Goal: Task Accomplishment & Management: Complete application form

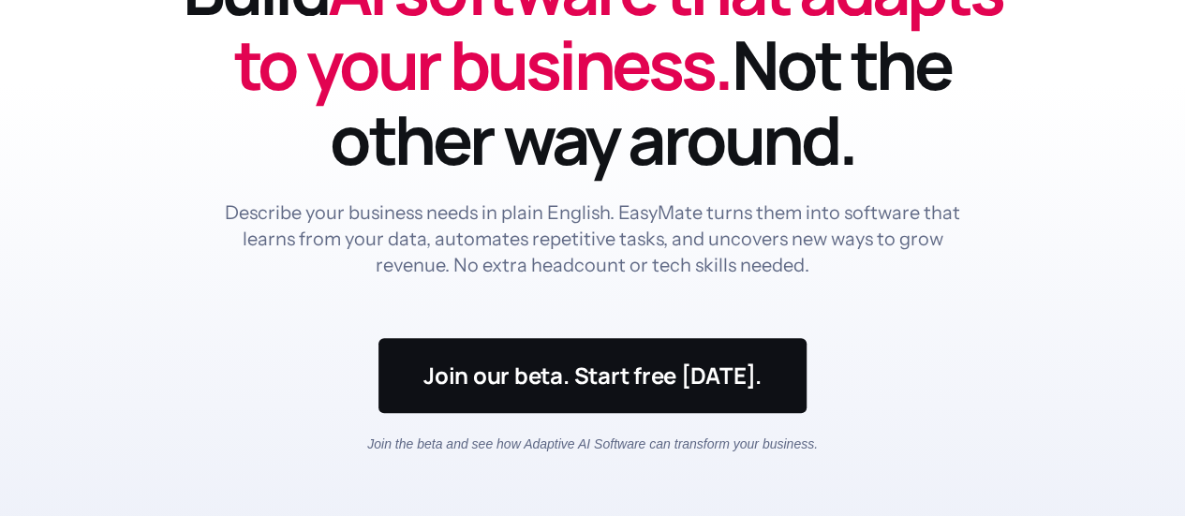
scroll to position [94, 0]
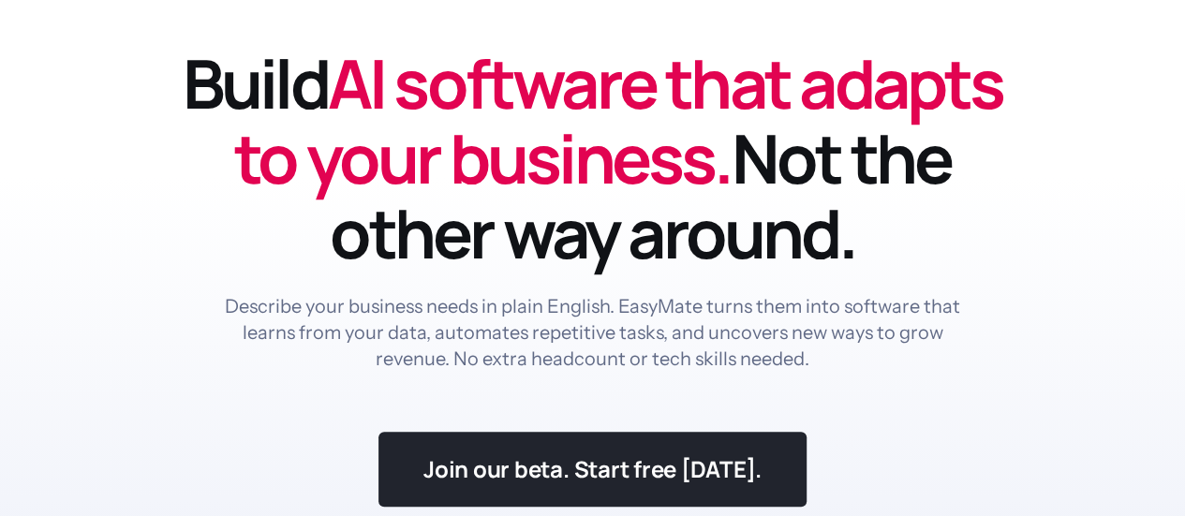
click at [701, 460] on link at bounding box center [592, 469] width 428 height 75
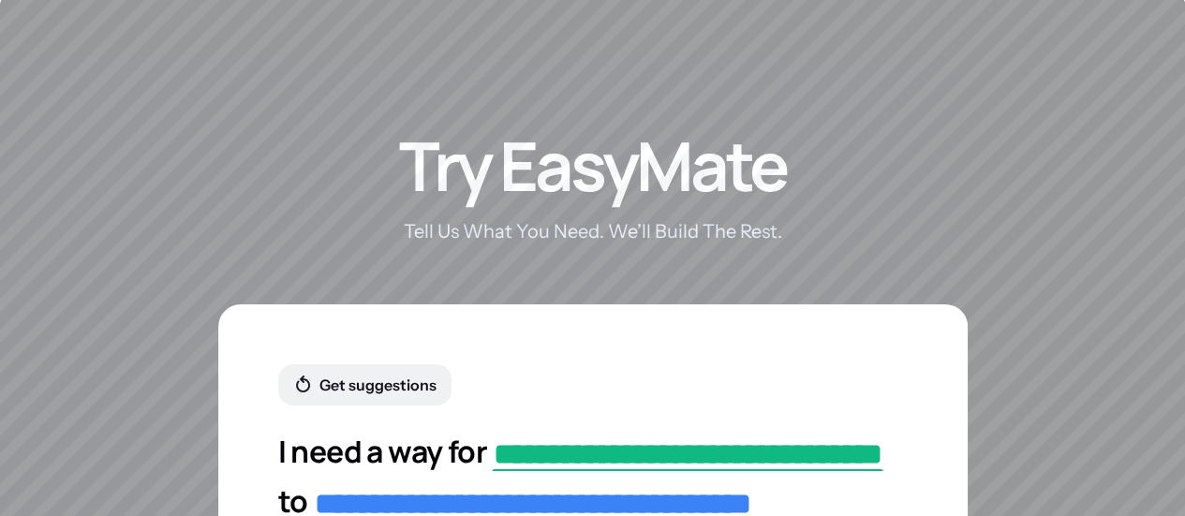
scroll to position [3648, 0]
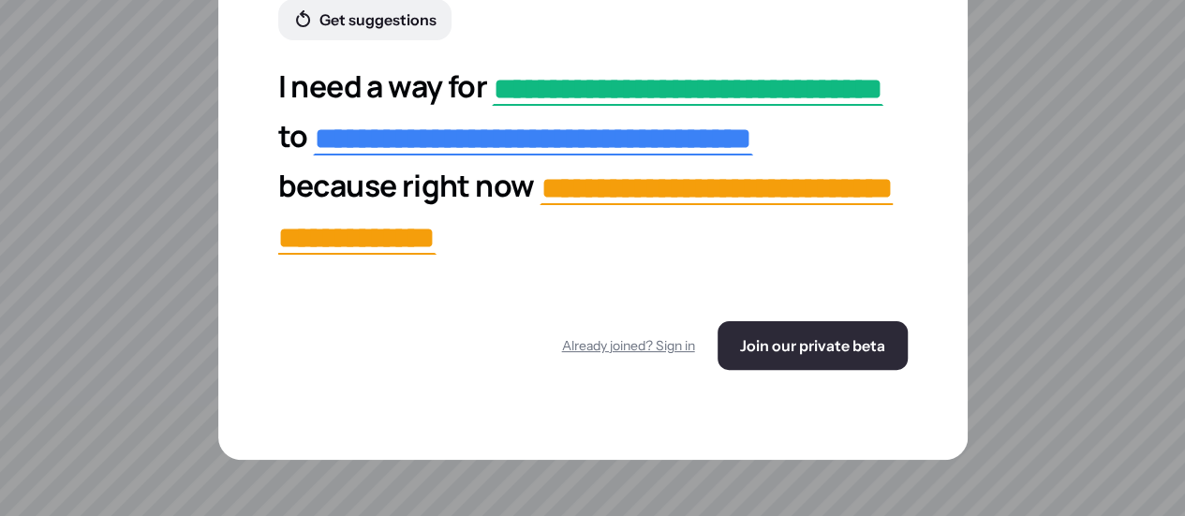
click at [828, 370] on button "Join our private beta" at bounding box center [813, 345] width 190 height 49
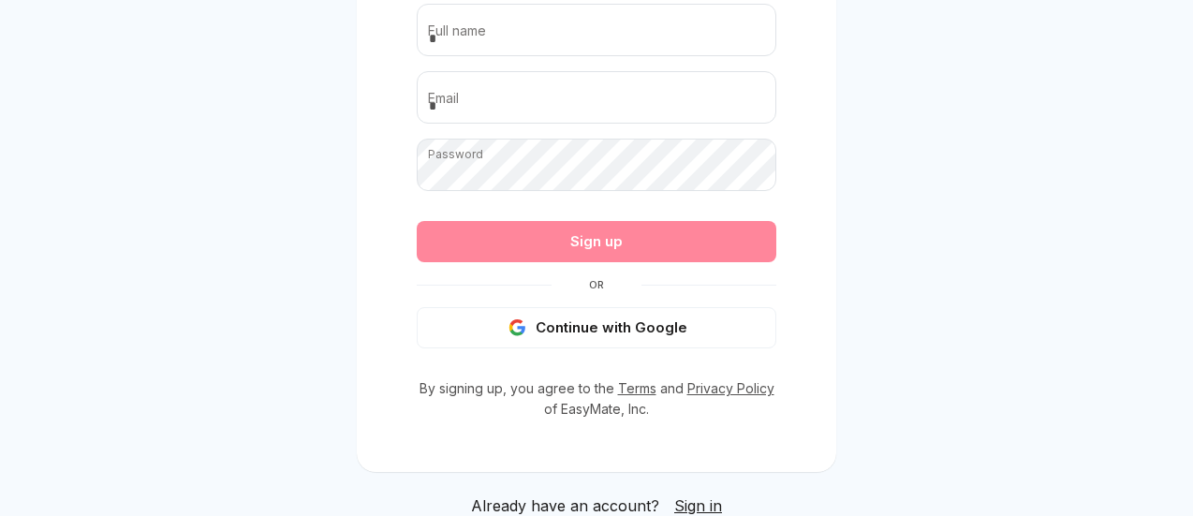
drag, startPoint x: 711, startPoint y: 236, endPoint x: 712, endPoint y: 224, distance: 12.2
click at [712, 234] on div "Sign up" at bounding box center [597, 241] width 360 height 41
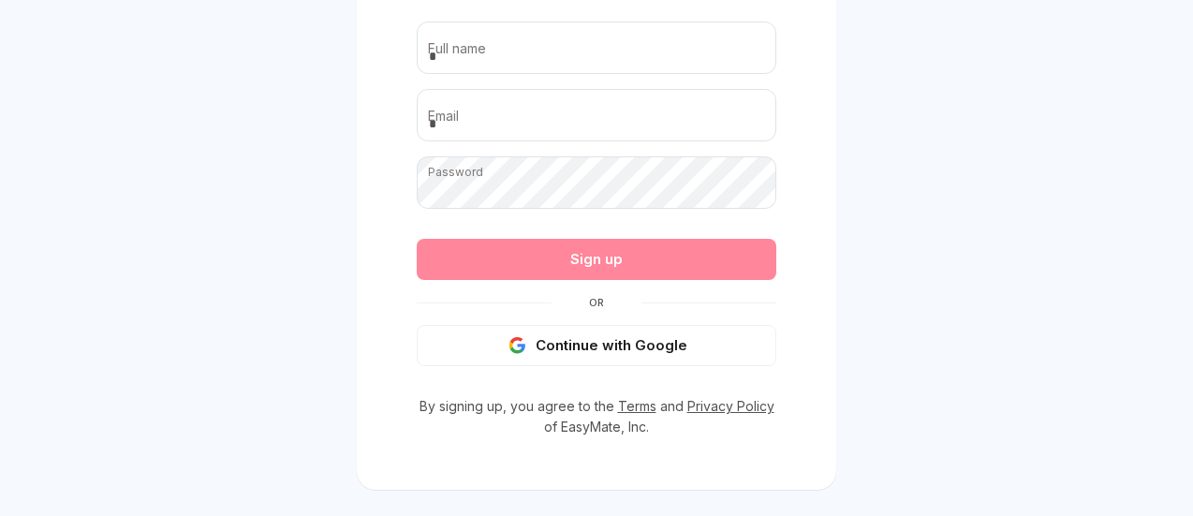
scroll to position [146, 0]
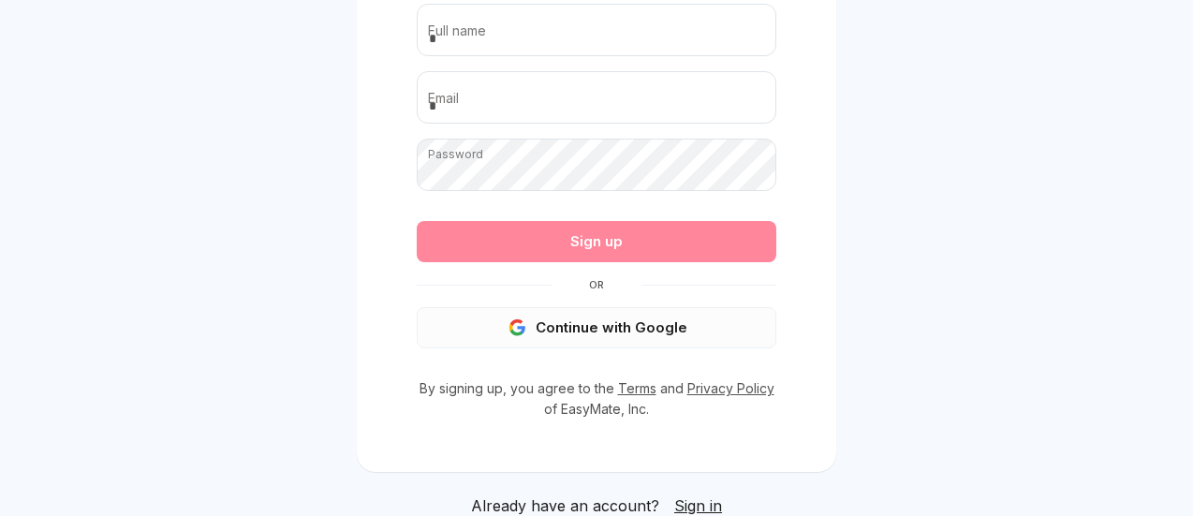
click at [616, 329] on button "Continue with Google" at bounding box center [597, 327] width 360 height 41
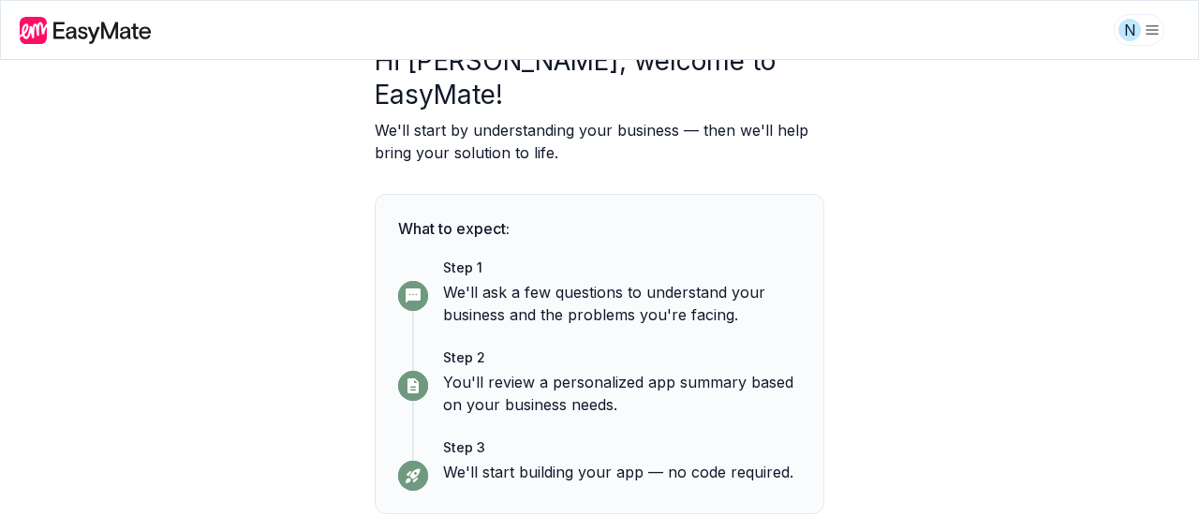
scroll to position [167, 0]
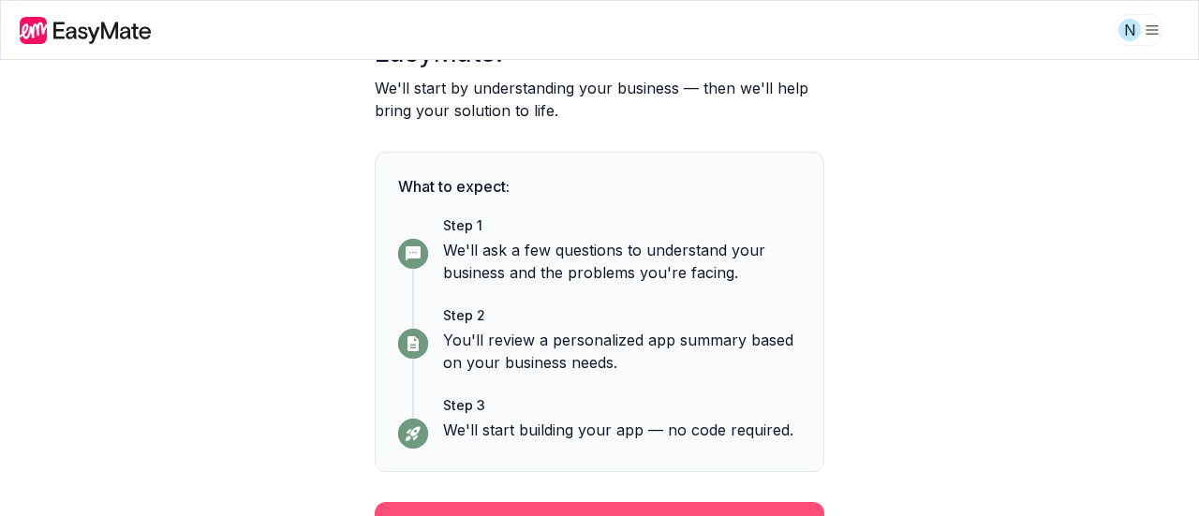
click at [718, 502] on button "Continue" at bounding box center [600, 526] width 450 height 49
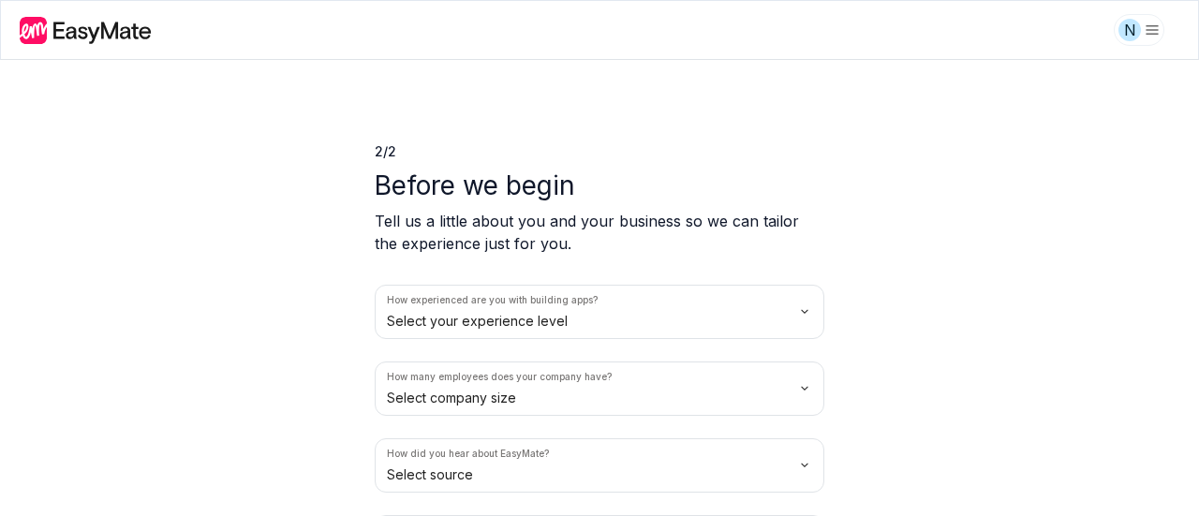
click at [779, 336] on html "N 2 / 2 Before we begin Tell us a little about you and your business so we can …" at bounding box center [599, 258] width 1199 height 516
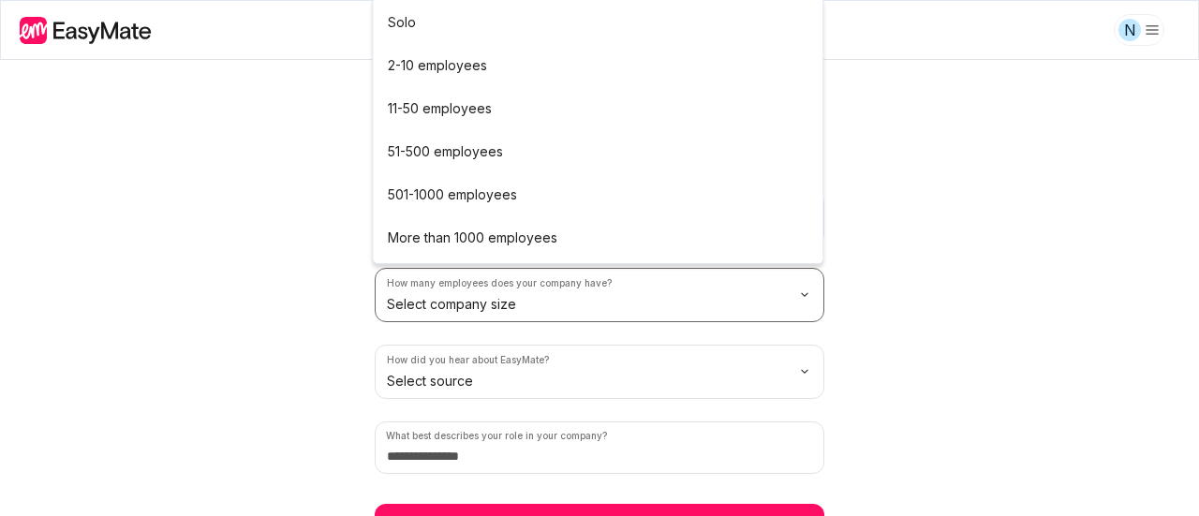
click at [792, 302] on html "N 2 / 2 Before we begin Tell us a little about you and your business so we can …" at bounding box center [599, 258] width 1199 height 516
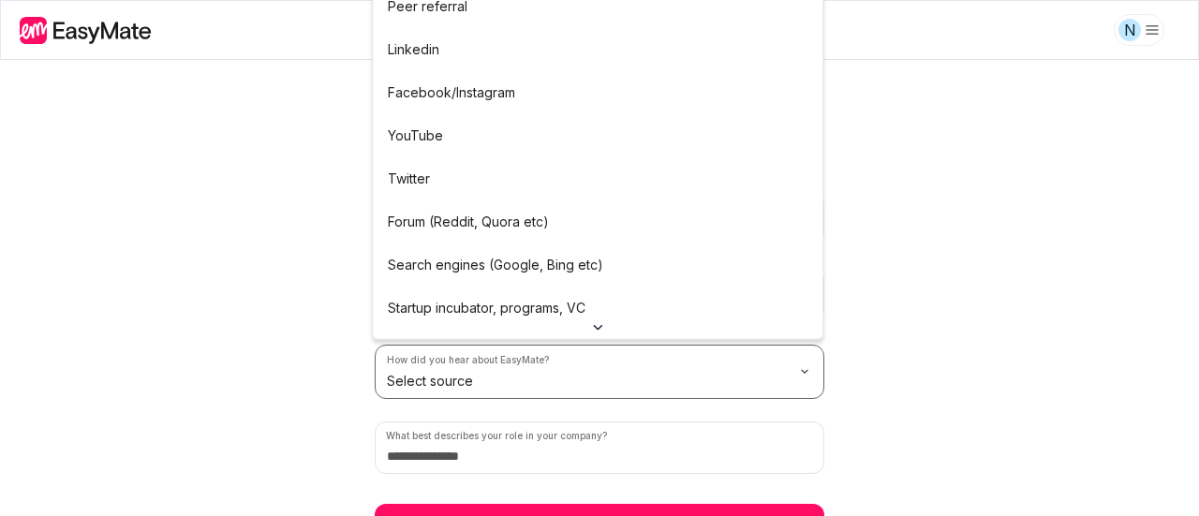
click at [755, 361] on html "N 2 / 2 Before we begin Tell us a little about you and your business so we can …" at bounding box center [599, 258] width 1199 height 516
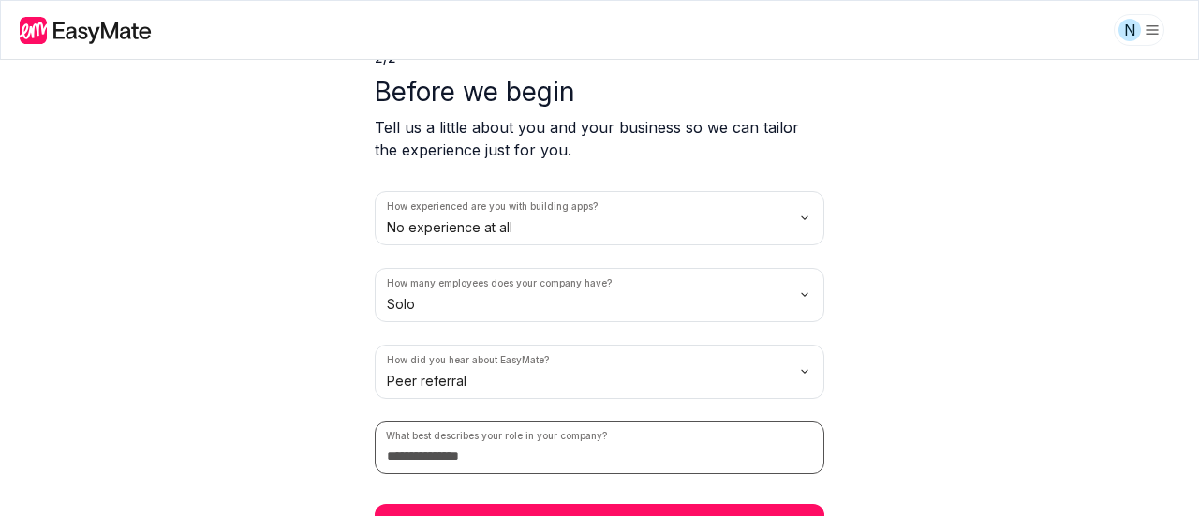
click at [745, 442] on input at bounding box center [600, 448] width 450 height 52
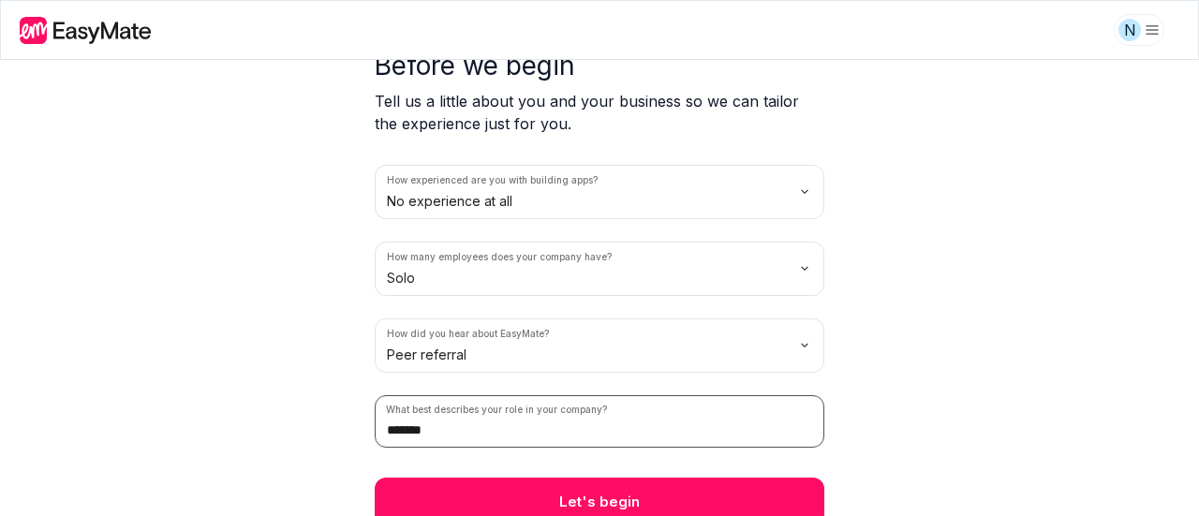
scroll to position [127, 0]
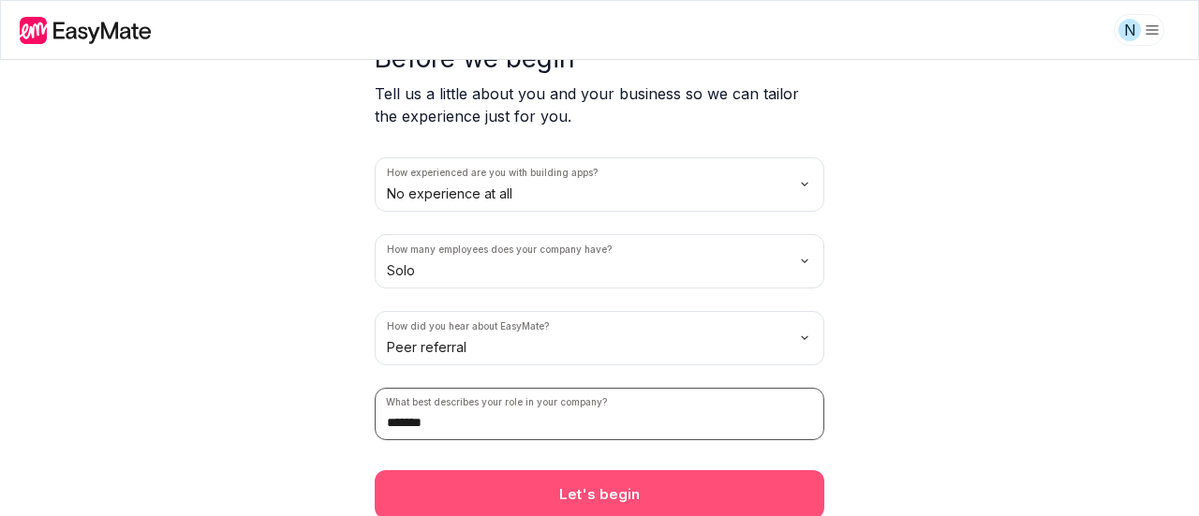
type input "*******"
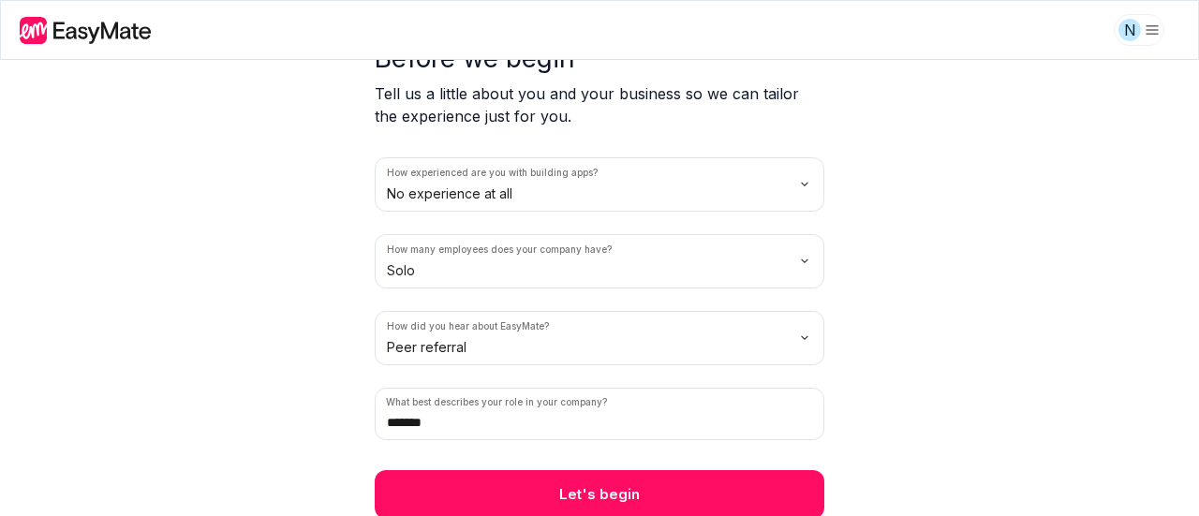
click at [703, 481] on button "Let's begin" at bounding box center [600, 494] width 450 height 49
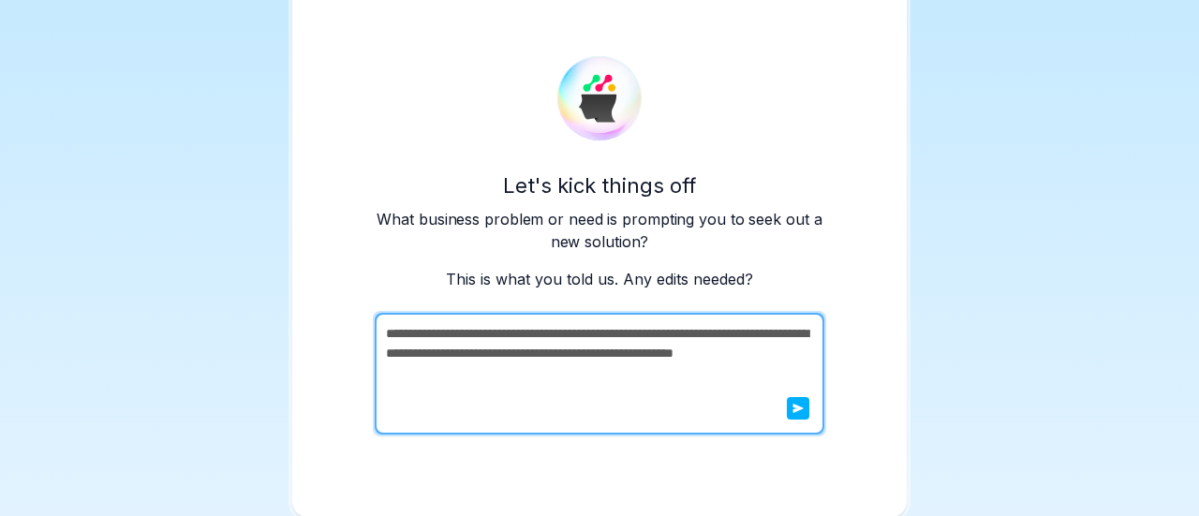
drag, startPoint x: 599, startPoint y: 381, endPoint x: 548, endPoint y: 378, distance: 50.7
click at [548, 378] on textarea "**********" at bounding box center [598, 374] width 446 height 122
drag, startPoint x: 541, startPoint y: 374, endPoint x: 317, endPoint y: 311, distance: 233.4
click at [302, 314] on div "**********" at bounding box center [599, 245] width 615 height 543
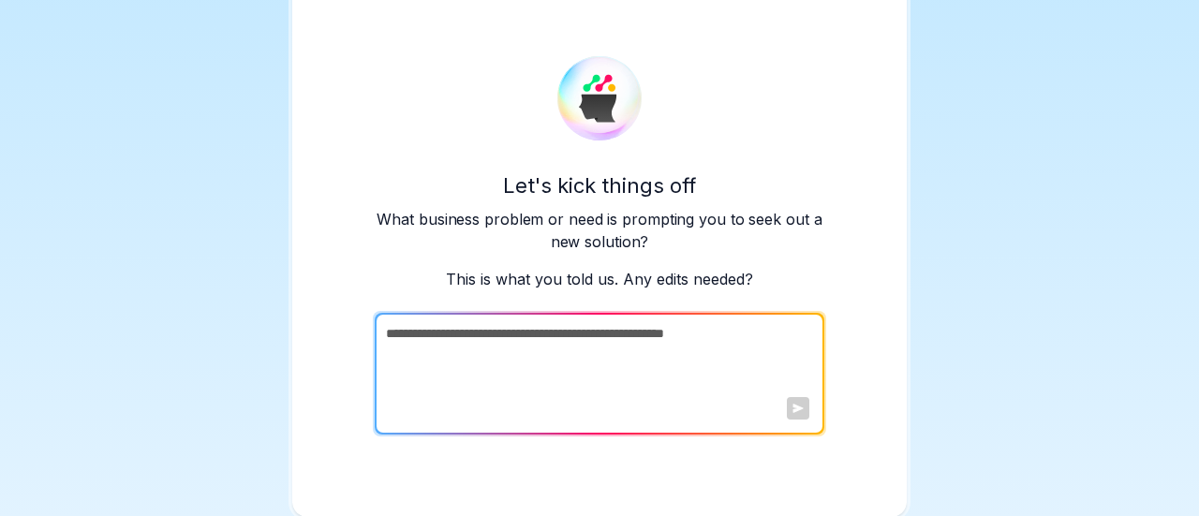
type textarea "**********"
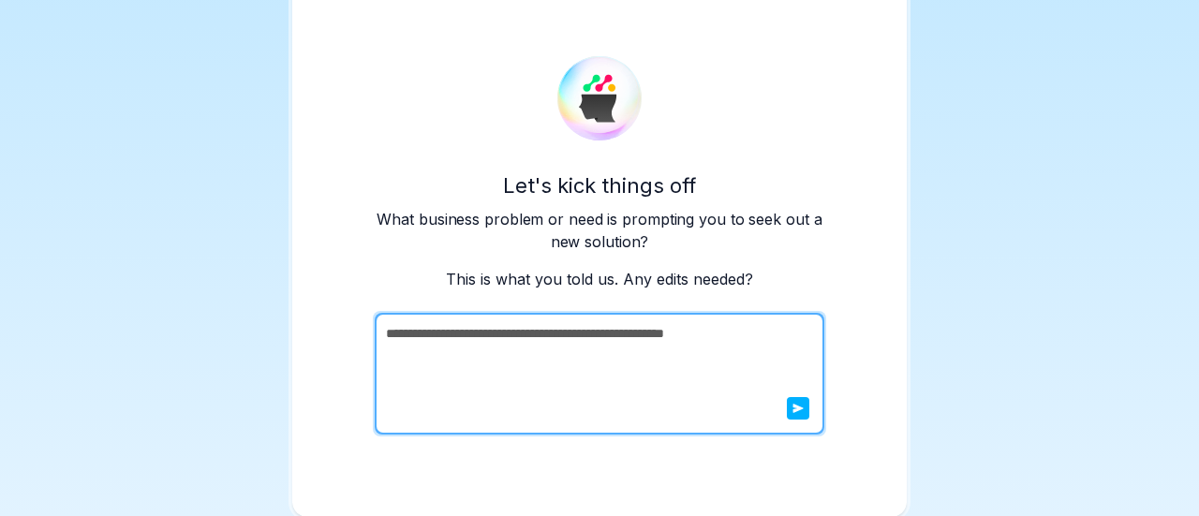
click at [797, 413] on div at bounding box center [798, 408] width 22 height 22
click at [793, 409] on icon "submit" at bounding box center [798, 408] width 10 height 9
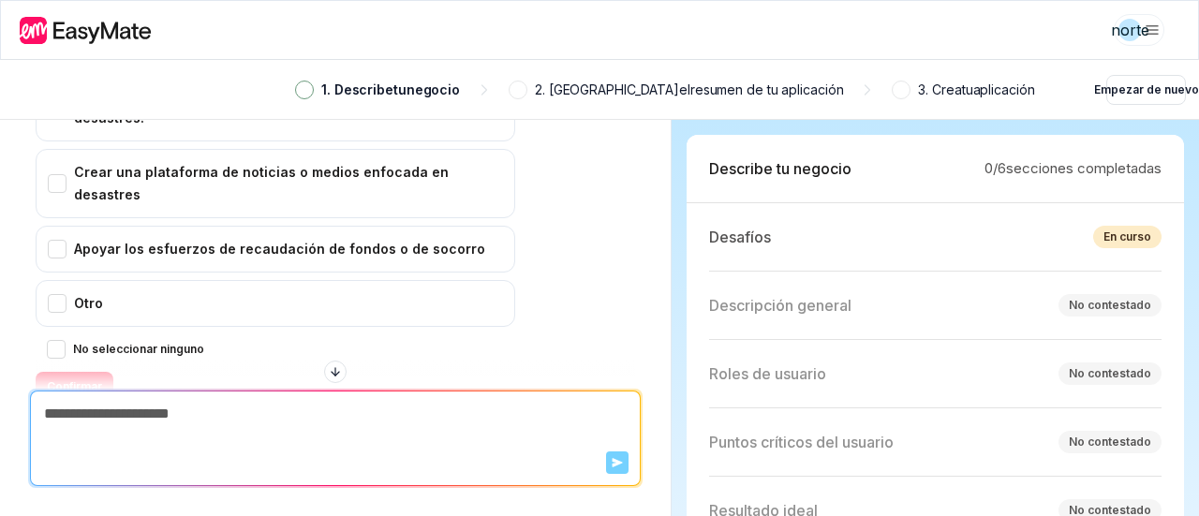
scroll to position [529, 0]
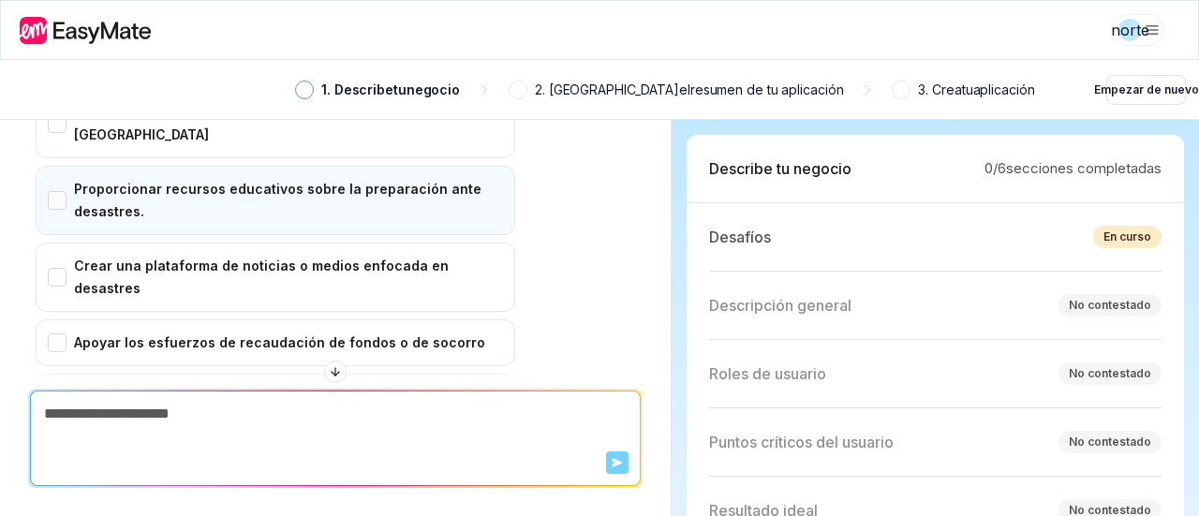
click at [77, 166] on div "Proporcionar recursos educativos sobre la preparación ante desastres." at bounding box center [276, 200] width 480 height 69
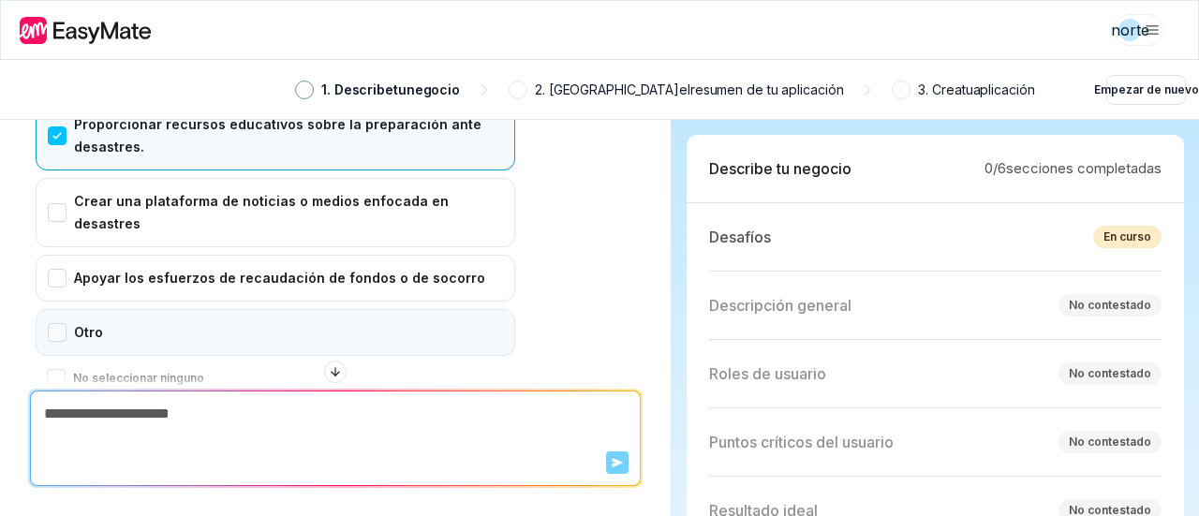
scroll to position [623, 0]
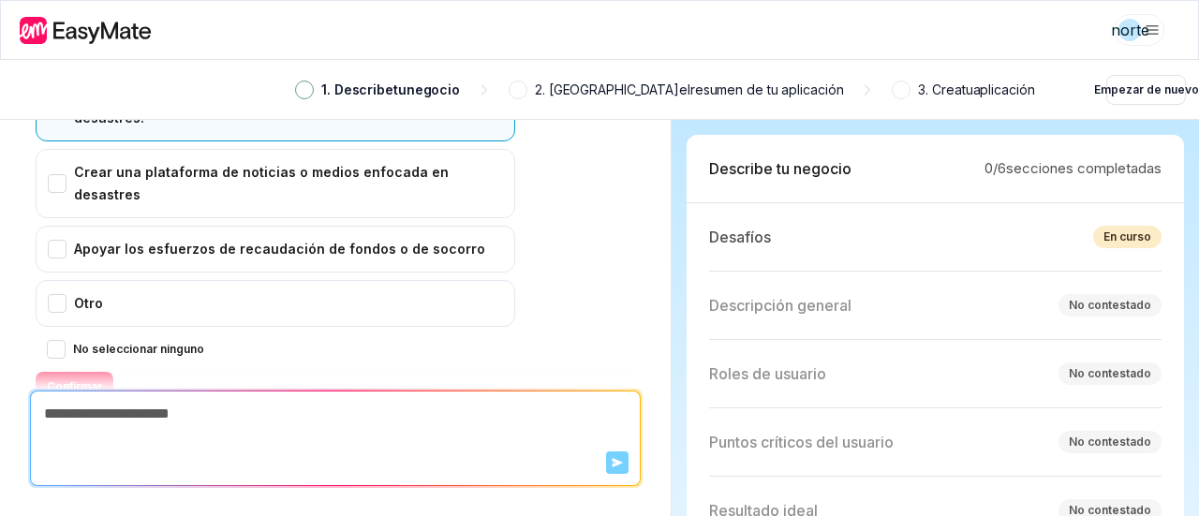
click at [79, 379] on font "Confirmar" at bounding box center [74, 386] width 55 height 14
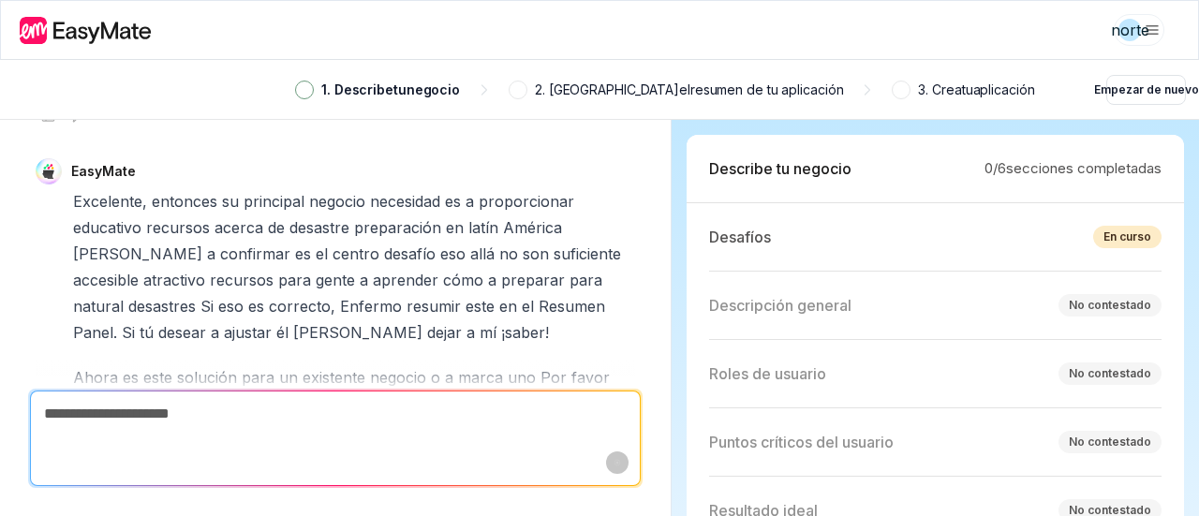
scroll to position [2, 0]
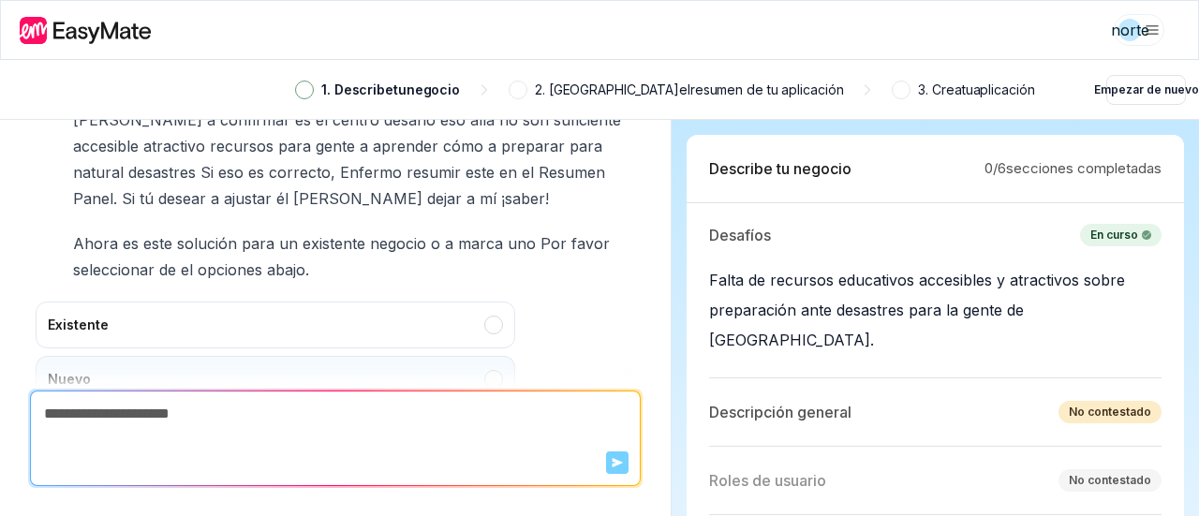
click at [500, 356] on div "Nuevo" at bounding box center [276, 379] width 480 height 47
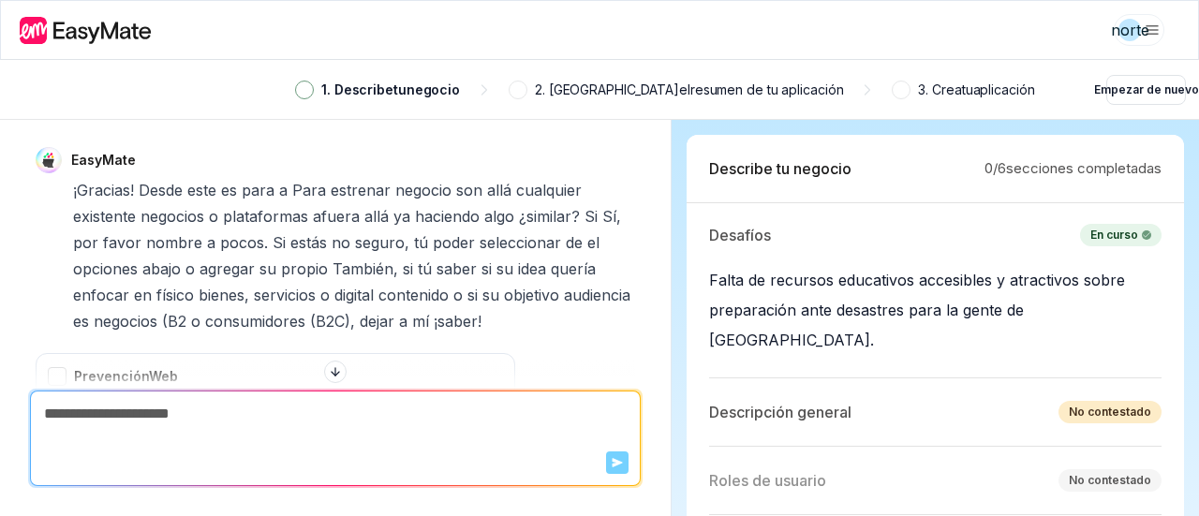
scroll to position [1366, 0]
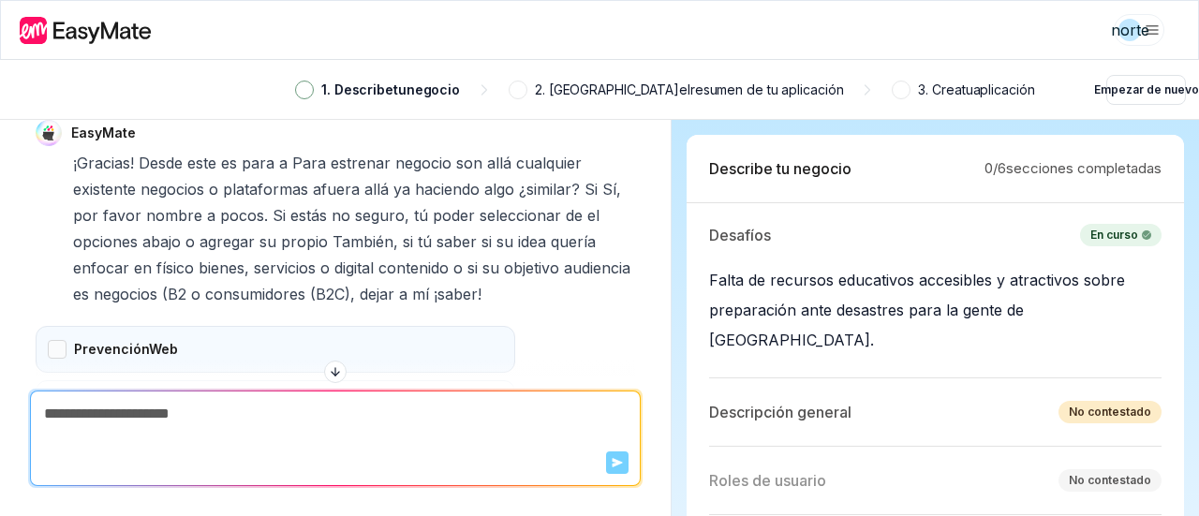
click at [63, 326] on div "PrevenciónWeb" at bounding box center [276, 349] width 480 height 47
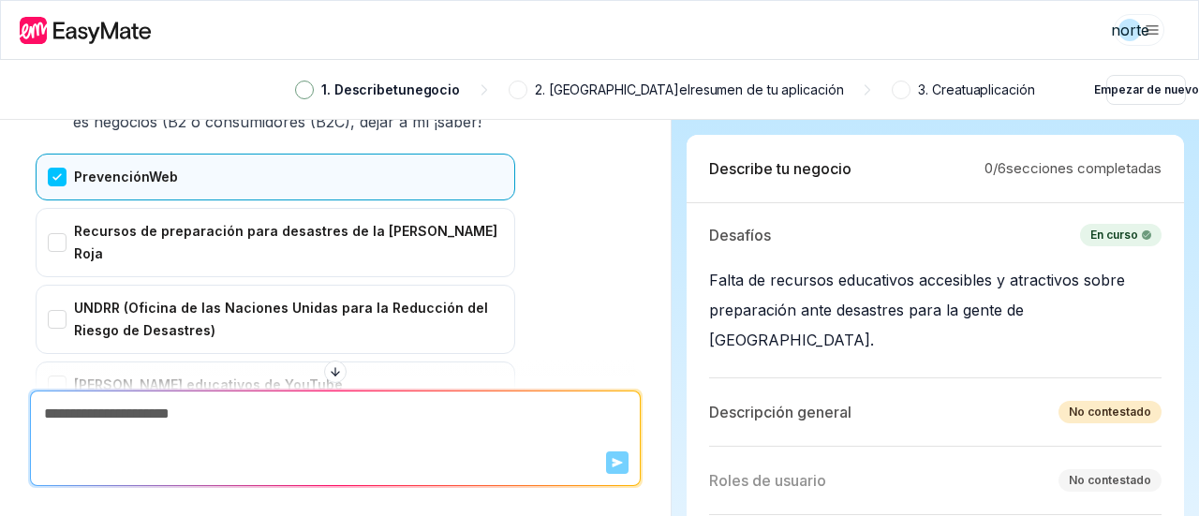
scroll to position [1647, 0]
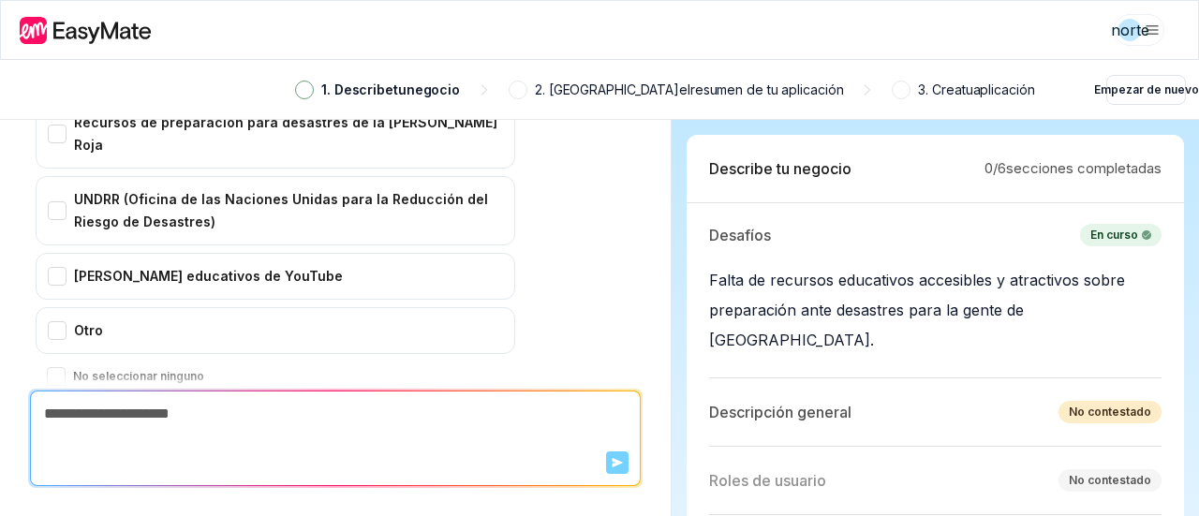
click at [81, 407] on font "Confirmar" at bounding box center [74, 414] width 55 height 14
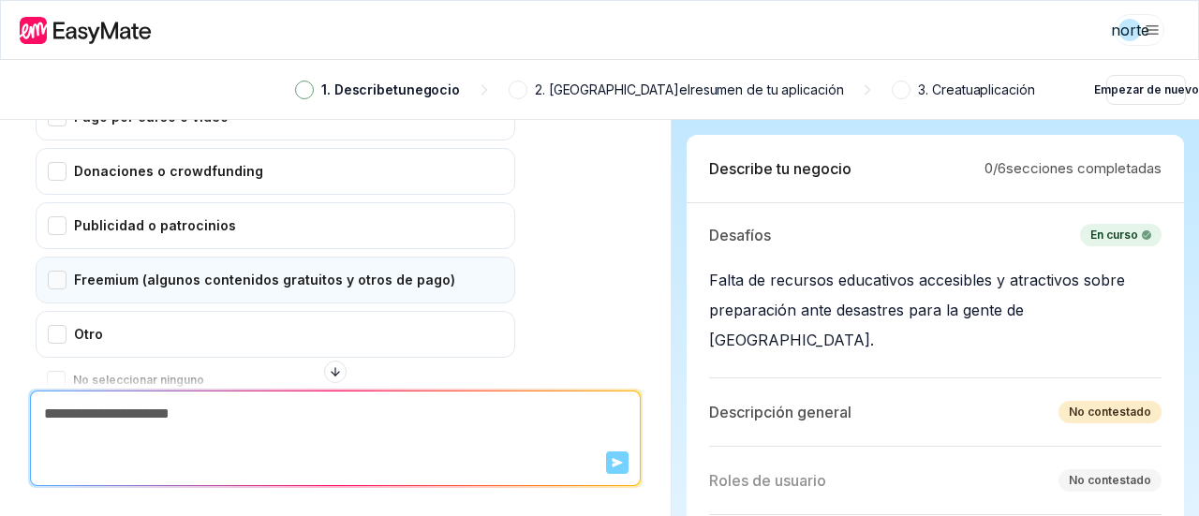
scroll to position [2209, 0]
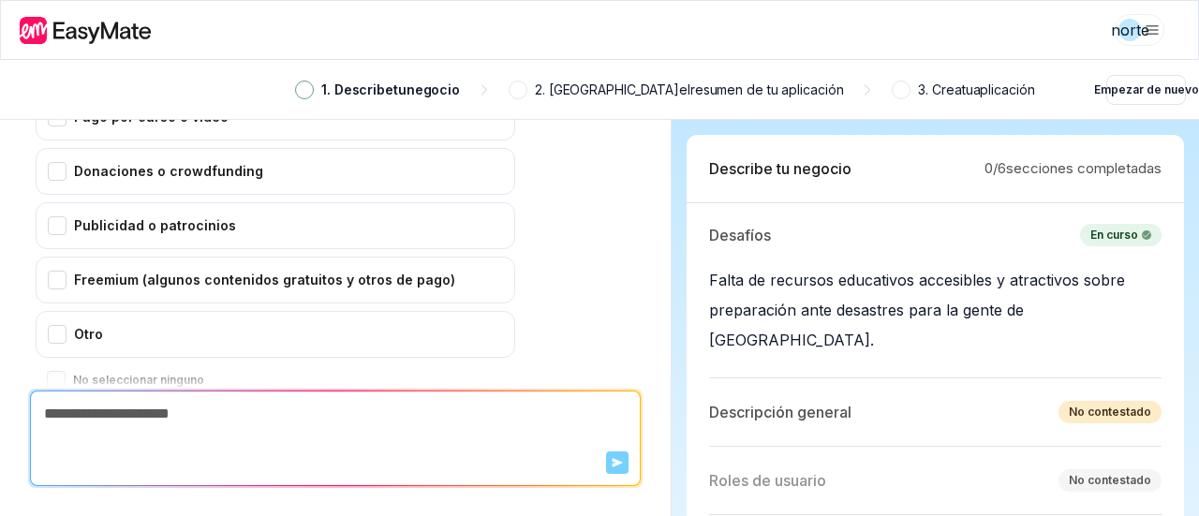
click at [58, 371] on button "No seleccionar ninguno" at bounding box center [56, 380] width 19 height 19
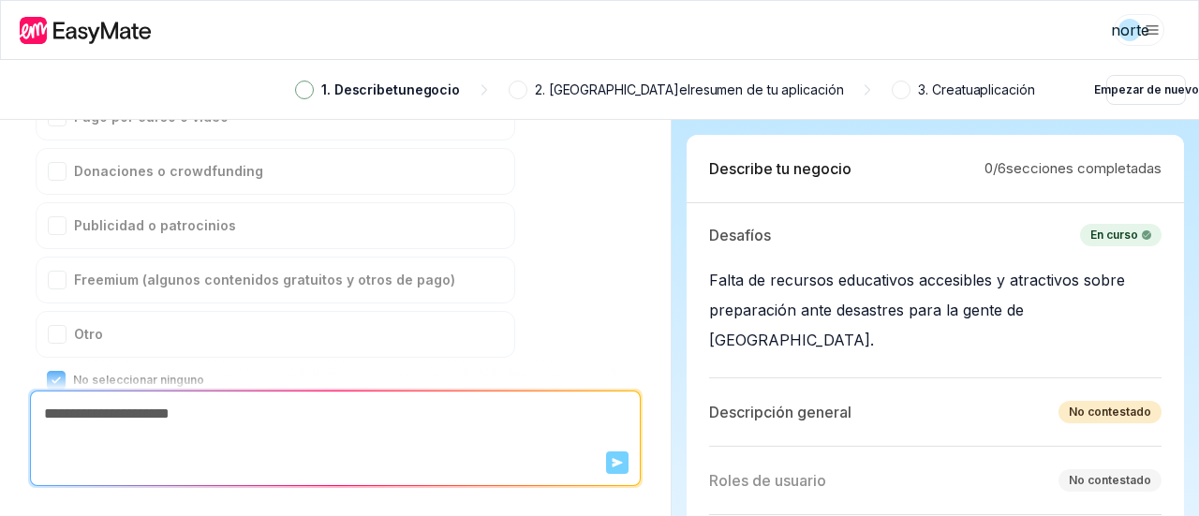
click at [88, 410] on font "Confirmar" at bounding box center [74, 417] width 55 height 14
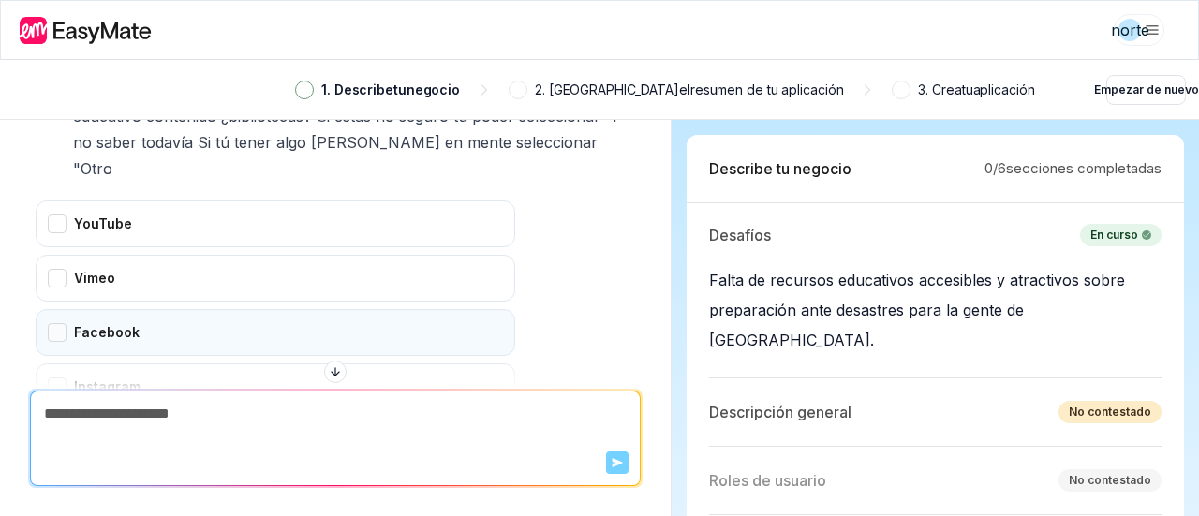
scroll to position [2784, 0]
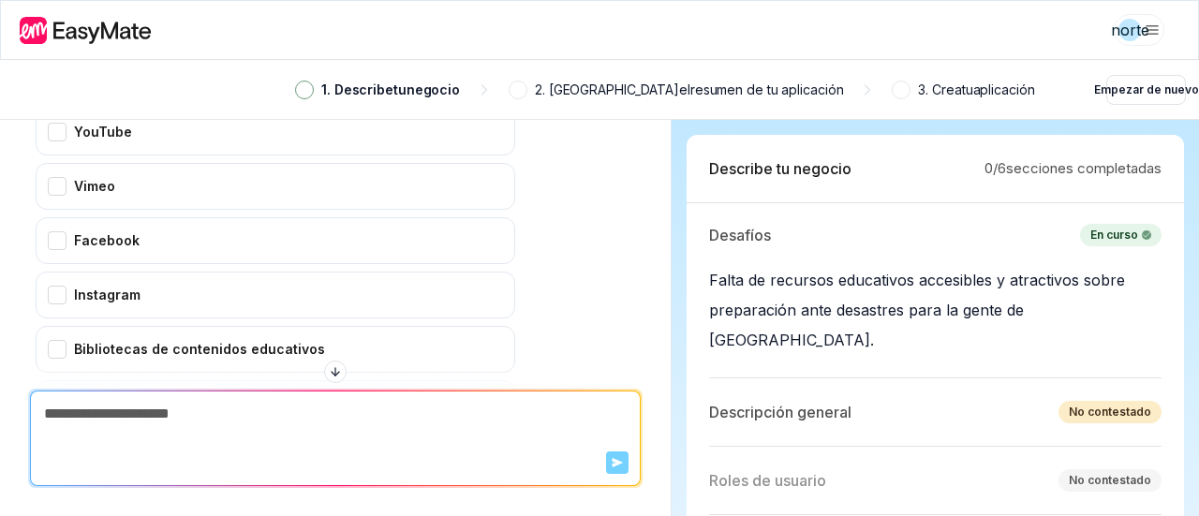
click at [65, 380] on div "No lo sé todavía" at bounding box center [276, 403] width 480 height 47
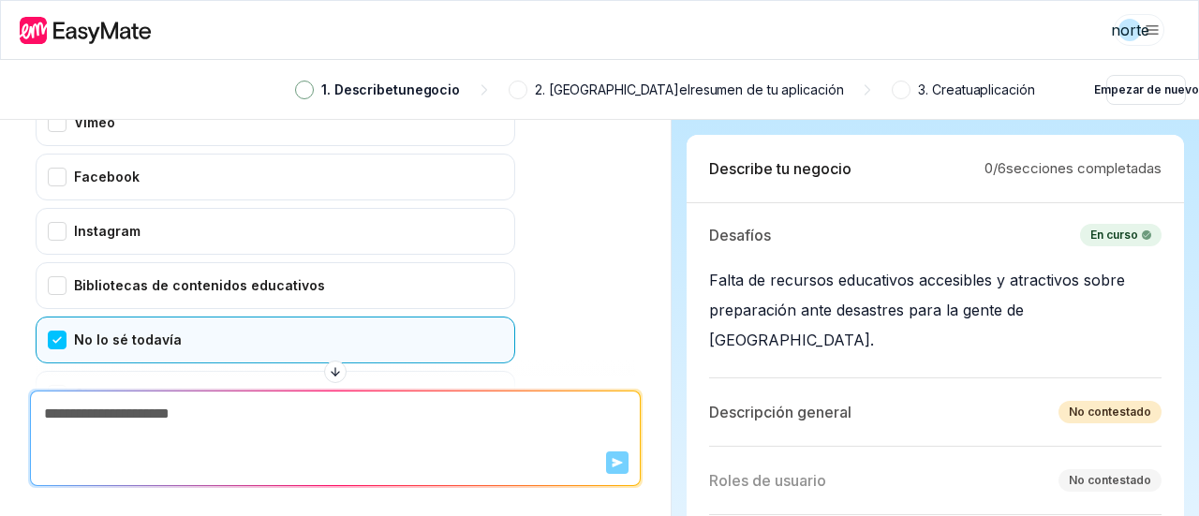
scroll to position [2878, 0]
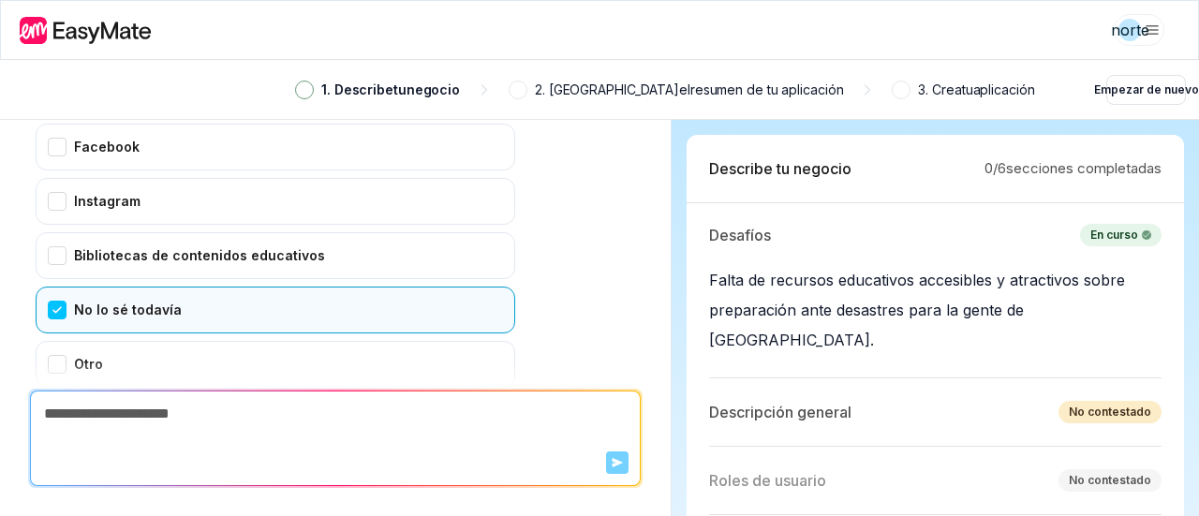
click at [86, 440] on font "Confirmar" at bounding box center [74, 447] width 55 height 14
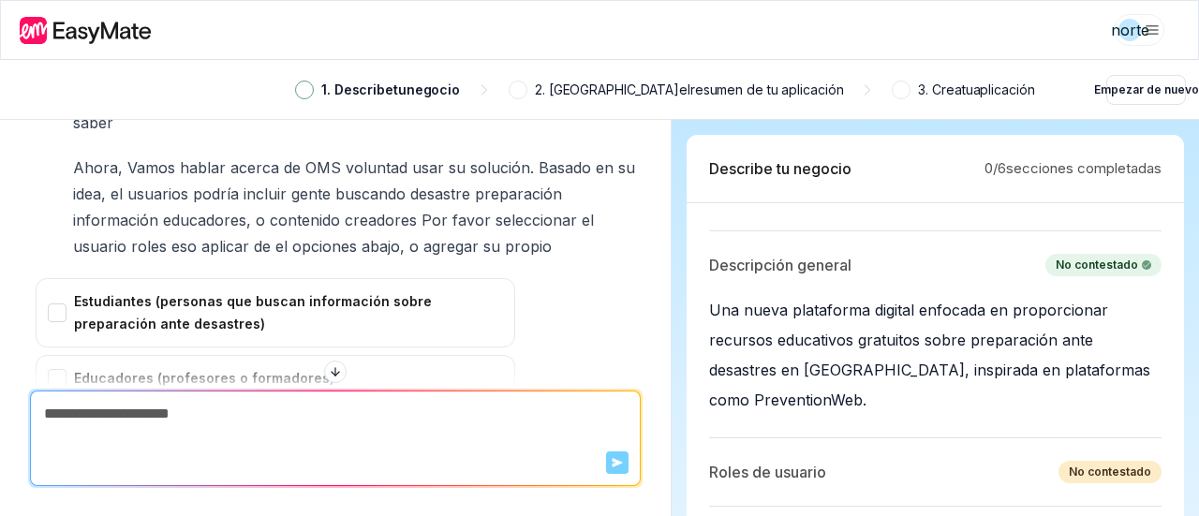
scroll to position [3198, 0]
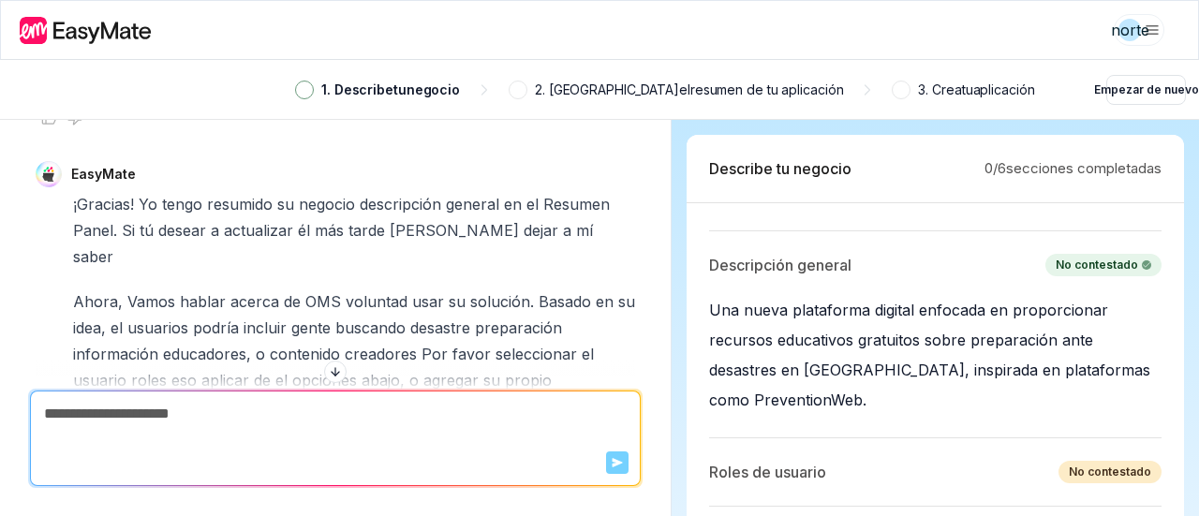
click at [65, 489] on div "Educadores (profesores o formadores)" at bounding box center [276, 512] width 480 height 47
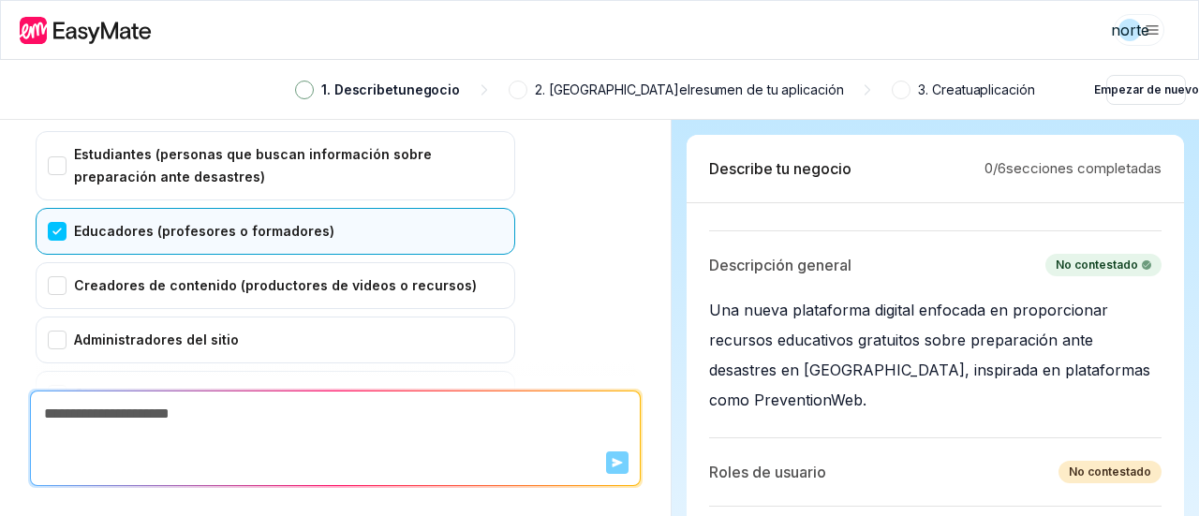
click at [77, 470] on font "Confirmar" at bounding box center [74, 477] width 55 height 14
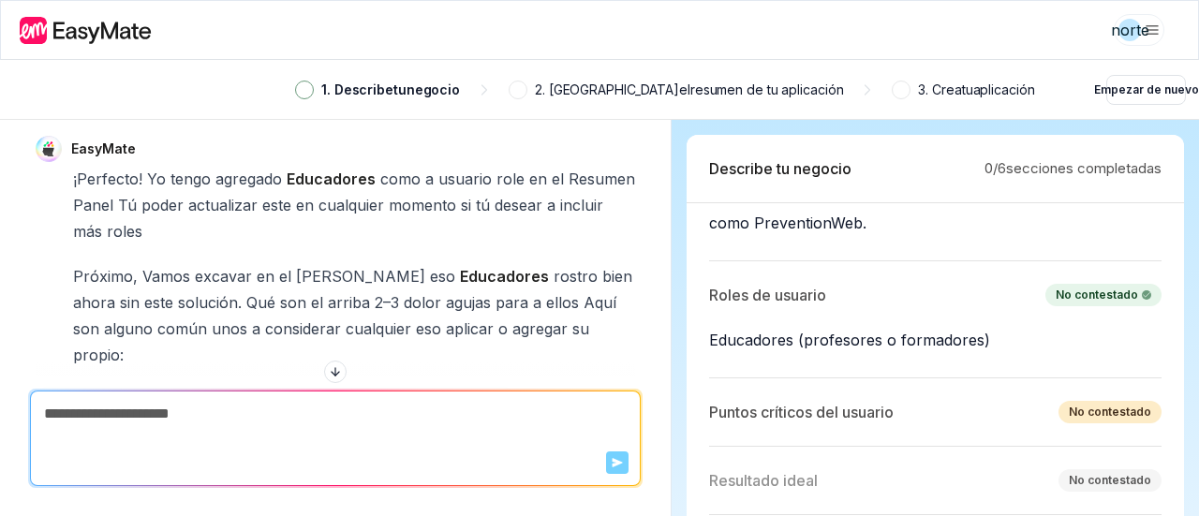
scroll to position [3894, 0]
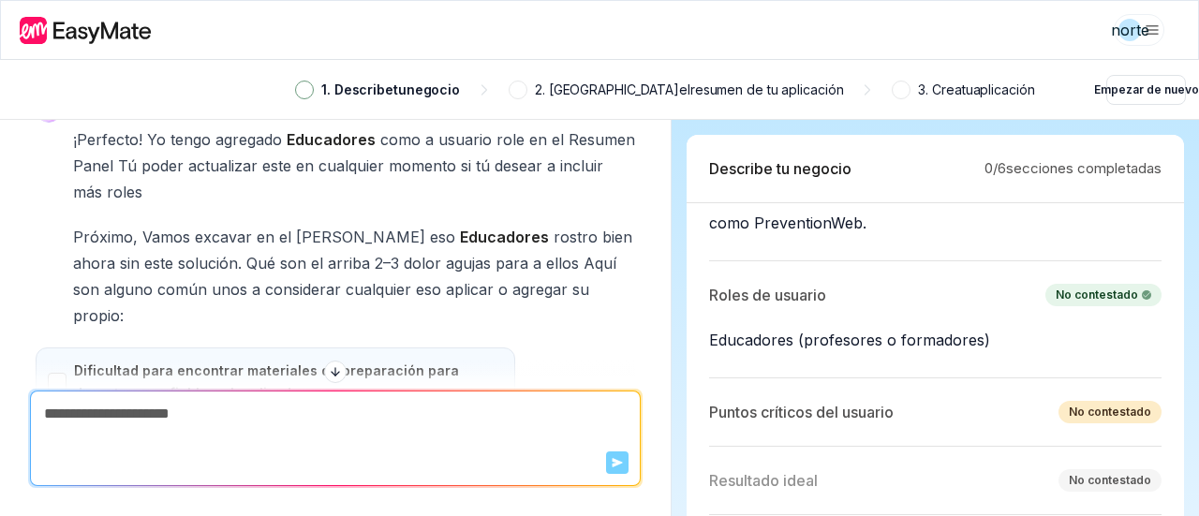
click at [45, 348] on div "Dificultad para encontrar materiales de preparación para desastres confiables y…" at bounding box center [276, 382] width 480 height 69
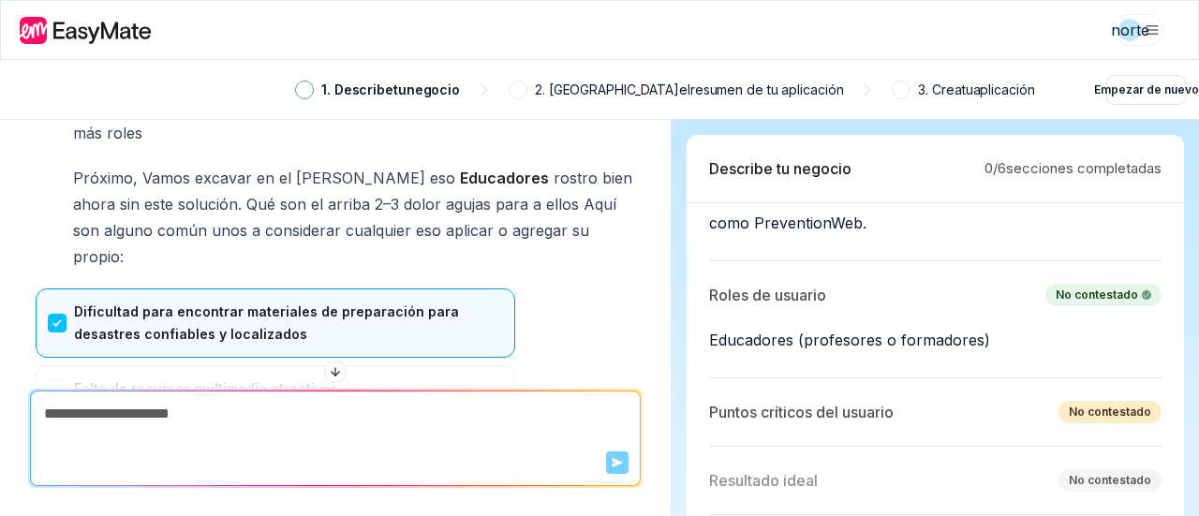
scroll to position [4082, 0]
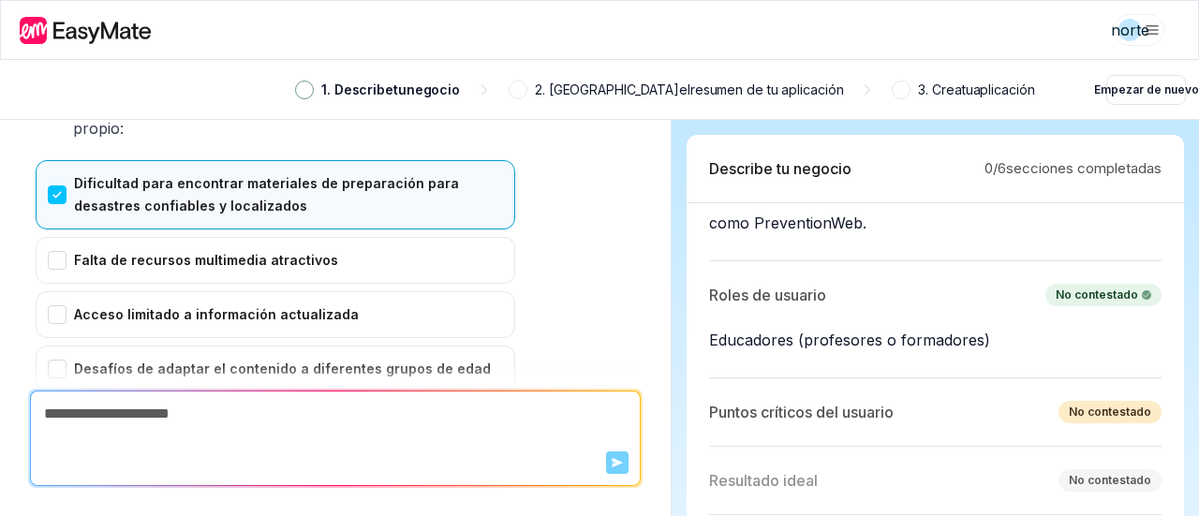
click at [96, 499] on font "Confirmar" at bounding box center [74, 506] width 55 height 14
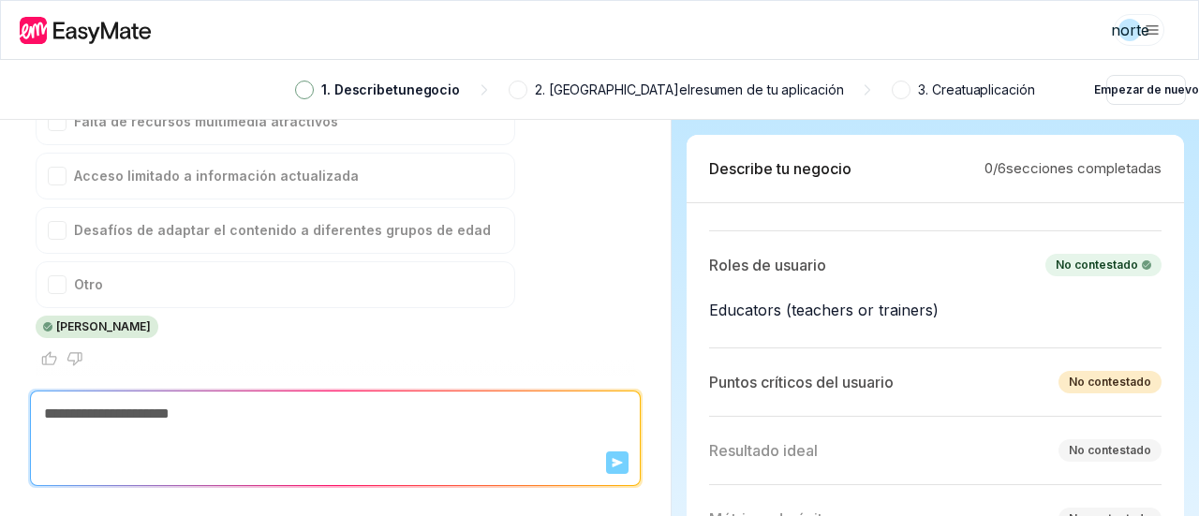
scroll to position [4354, 0]
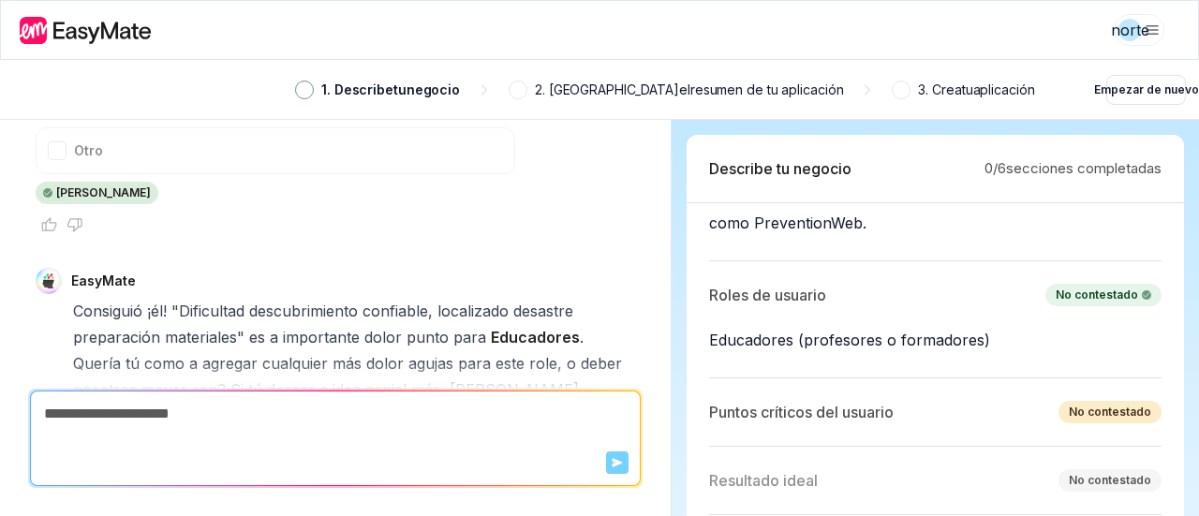
drag, startPoint x: 489, startPoint y: 254, endPoint x: 469, endPoint y: 254, distance: 19.7
click at [484, 448] on div "He terminado con los puntos débiles de los educadores." at bounding box center [276, 471] width 480 height 47
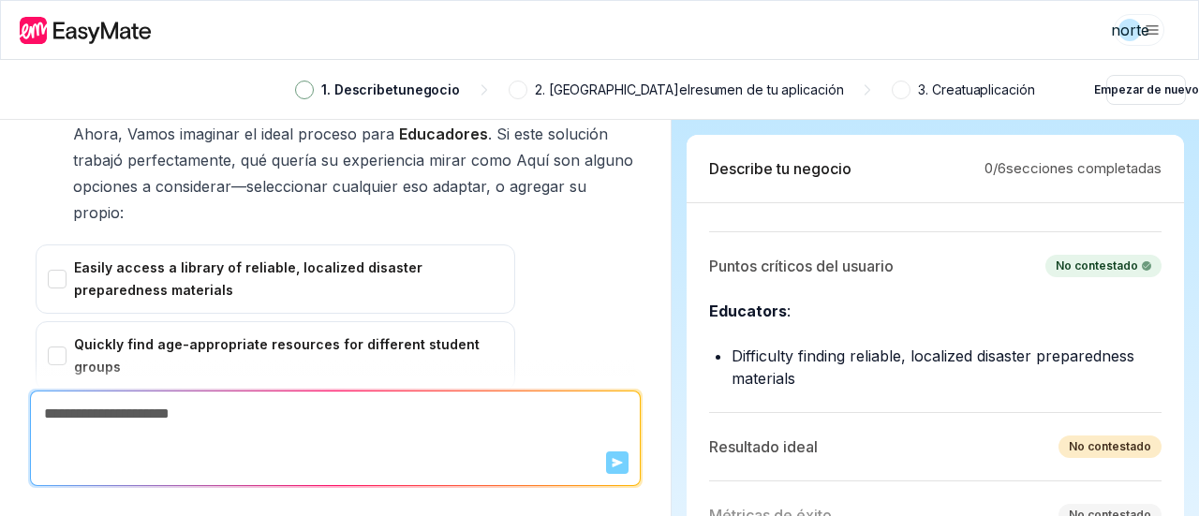
scroll to position [472, 0]
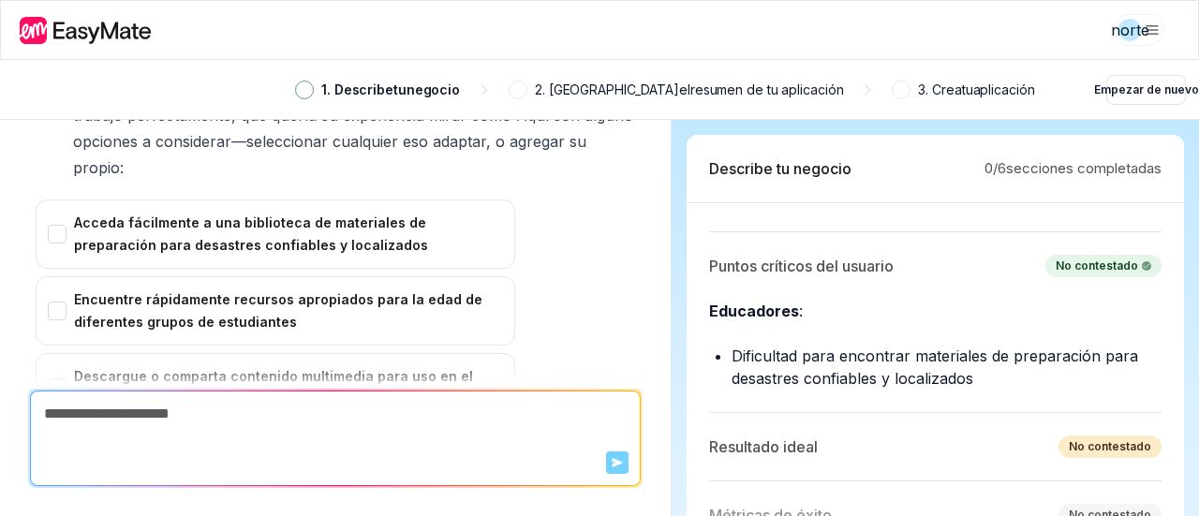
click at [165, 514] on font "No seleccionar ninguno" at bounding box center [138, 521] width 131 height 14
click at [66, 512] on button "No seleccionar ninguno" at bounding box center [56, 521] width 19 height 19
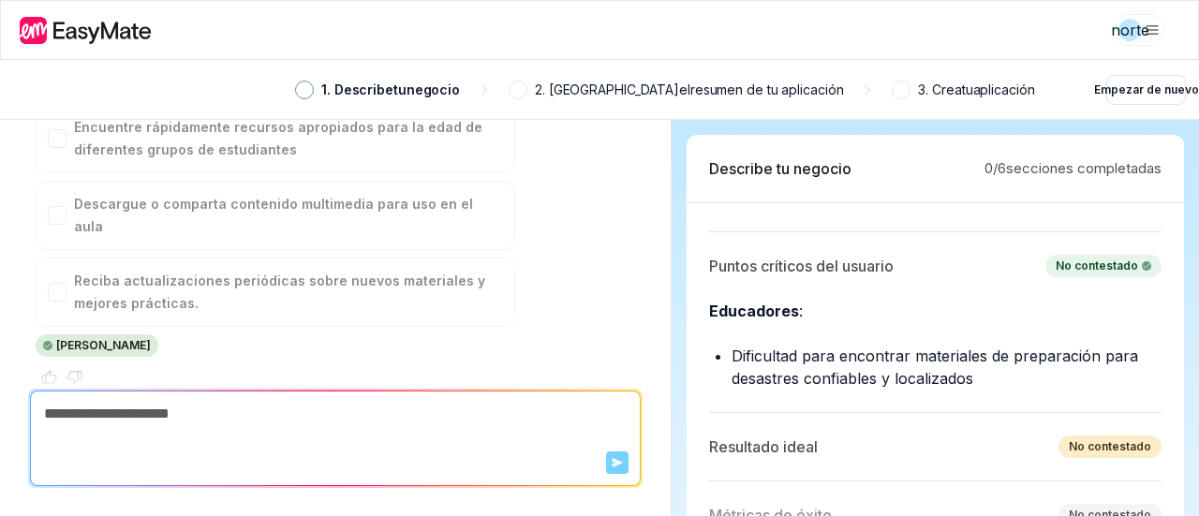
scroll to position [0, 0]
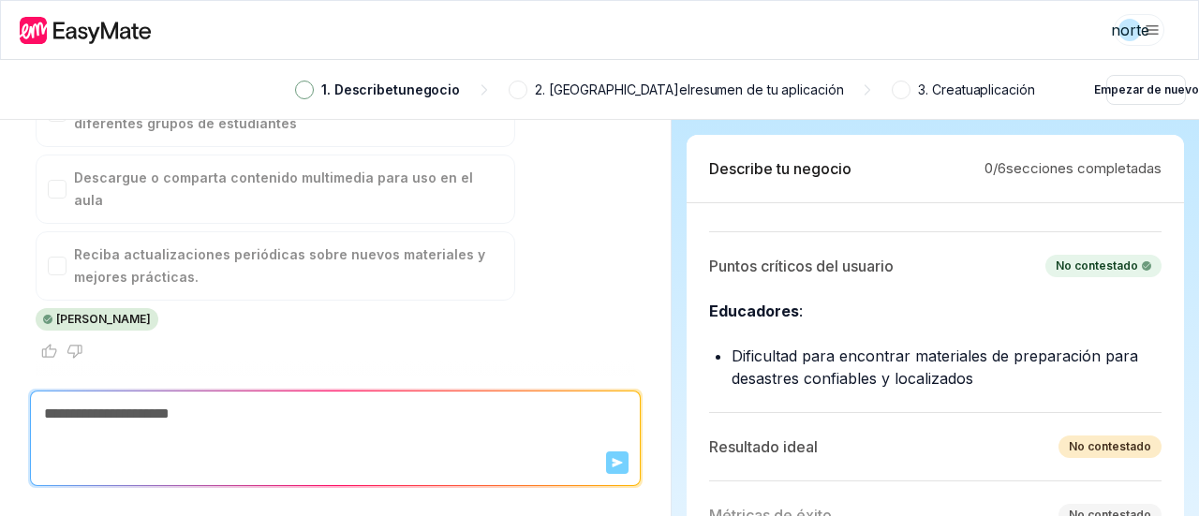
type textarea "*"
